Goal: Information Seeking & Learning: Learn about a topic

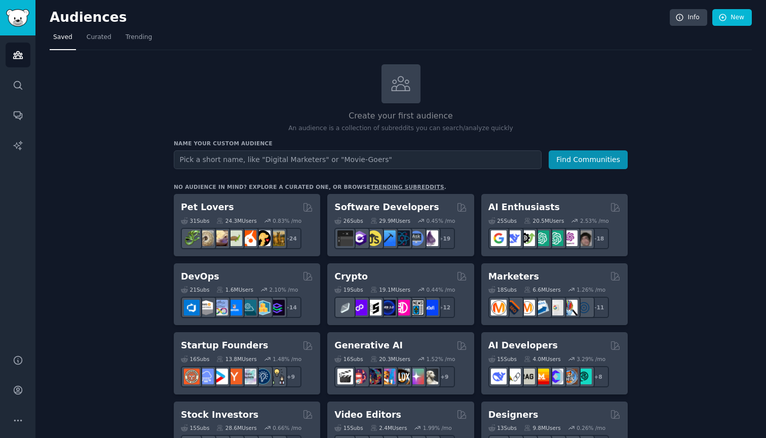
click at [220, 155] on input "text" at bounding box center [358, 159] width 368 height 19
type input "W"
type input "high achieving"
click at [589, 159] on button "Find Communities" at bounding box center [588, 159] width 79 height 19
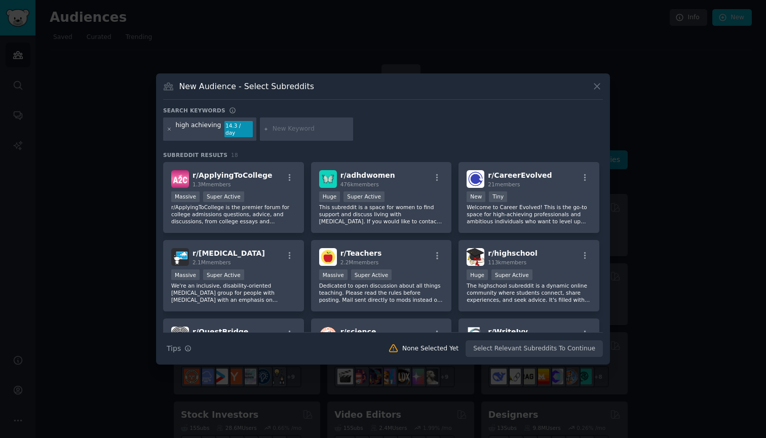
click at [171, 130] on icon at bounding box center [169, 129] width 3 height 3
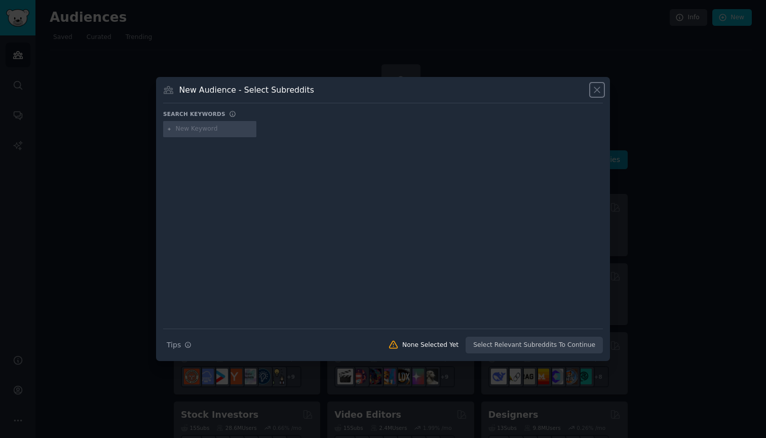
click at [595, 89] on icon at bounding box center [597, 90] width 11 height 11
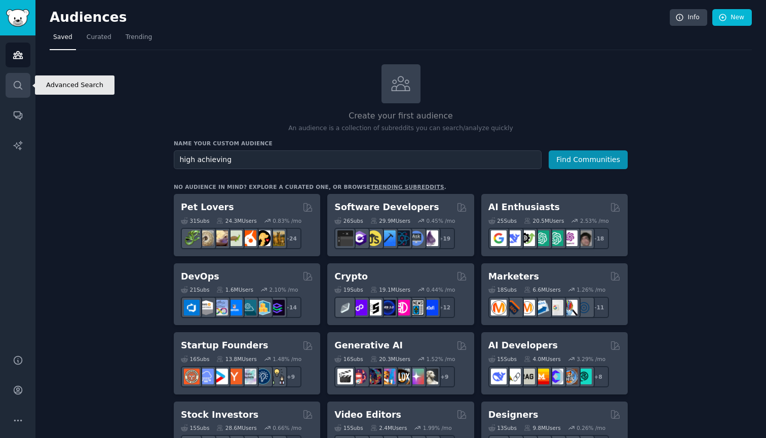
drag, startPoint x: 184, startPoint y: 135, endPoint x: 18, endPoint y: 89, distance: 172.8
click at [18, 89] on icon "Sidebar" at bounding box center [18, 85] width 11 height 11
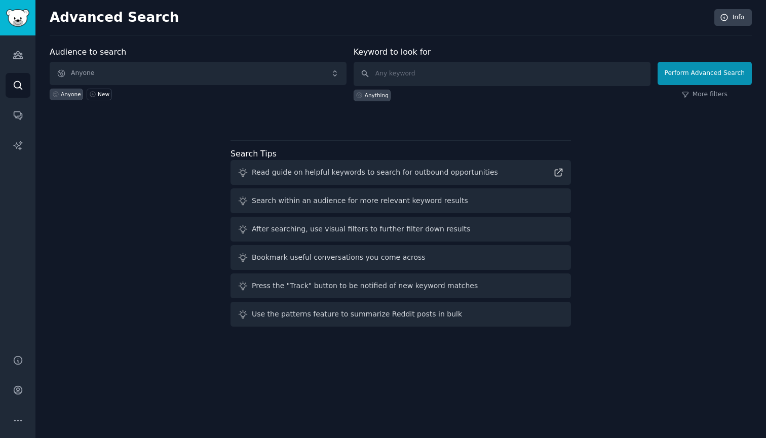
click at [198, 76] on span "Anyone" at bounding box center [198, 73] width 297 height 23
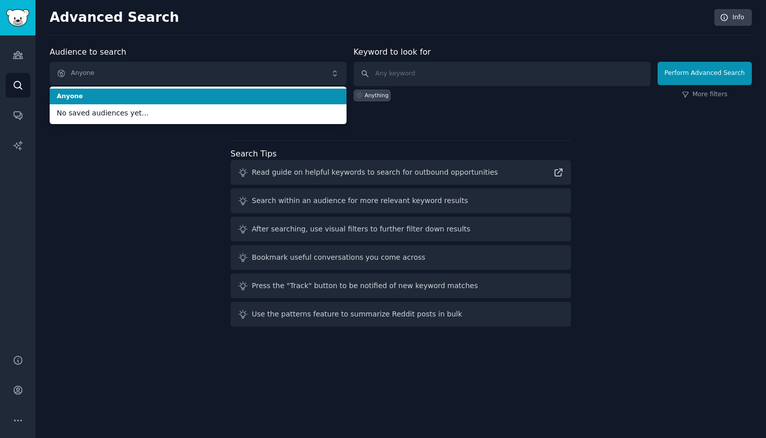
click at [196, 74] on span "Anyone" at bounding box center [198, 73] width 297 height 23
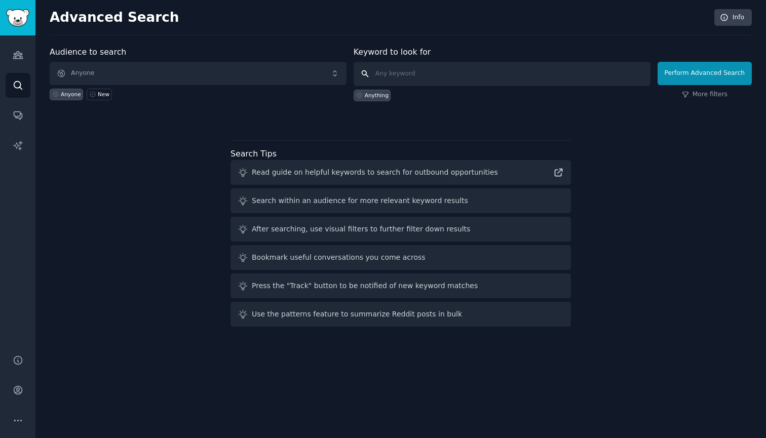
click at [430, 76] on input "text" at bounding box center [502, 74] width 297 height 24
type input "high achieving wemon"
click at [706, 73] on button "Perform Advanced Search" at bounding box center [705, 73] width 94 height 23
